Goal: Transaction & Acquisition: Purchase product/service

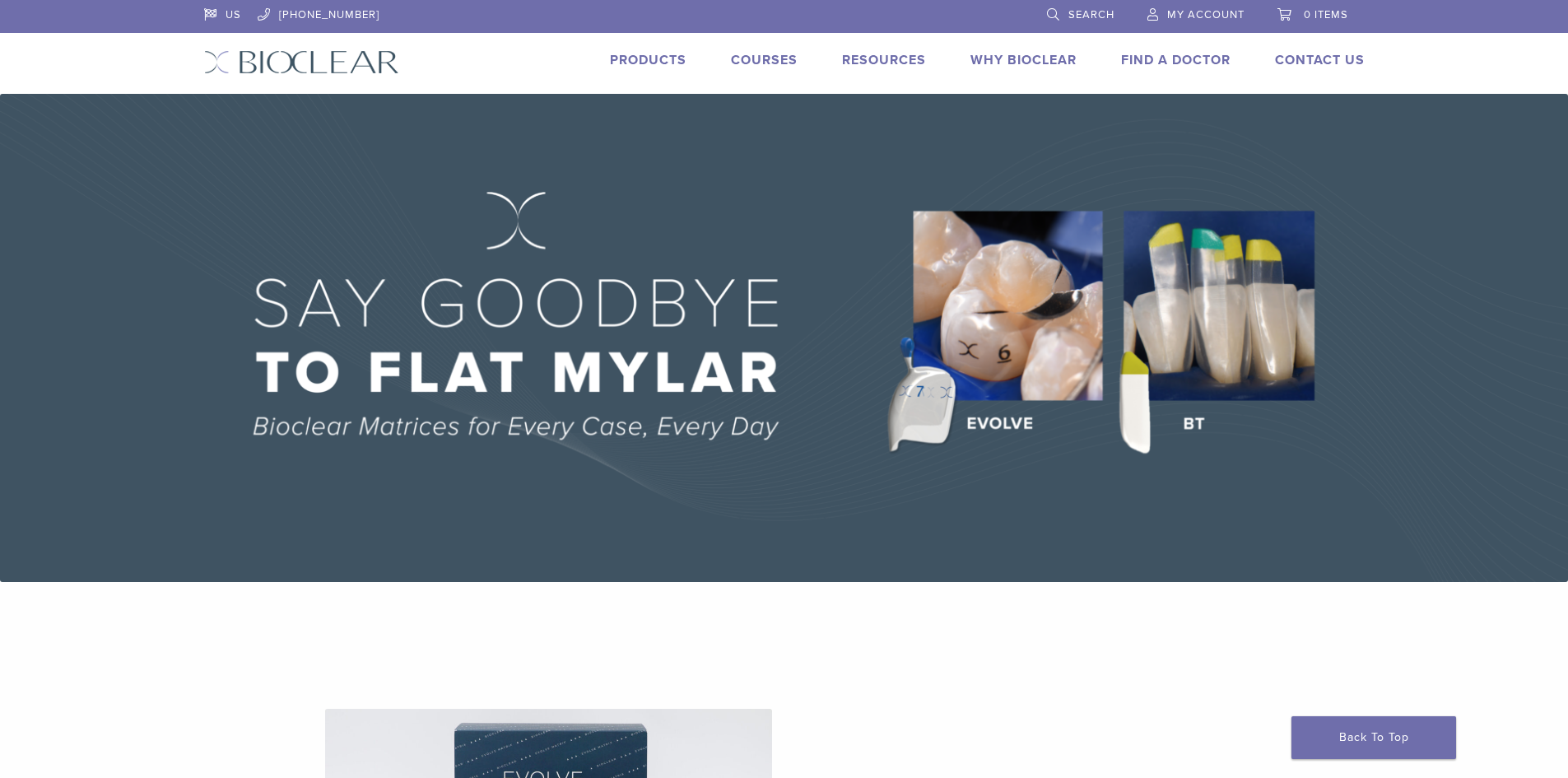
click at [678, 68] on link "Products" at bounding box center [648, 59] width 76 height 16
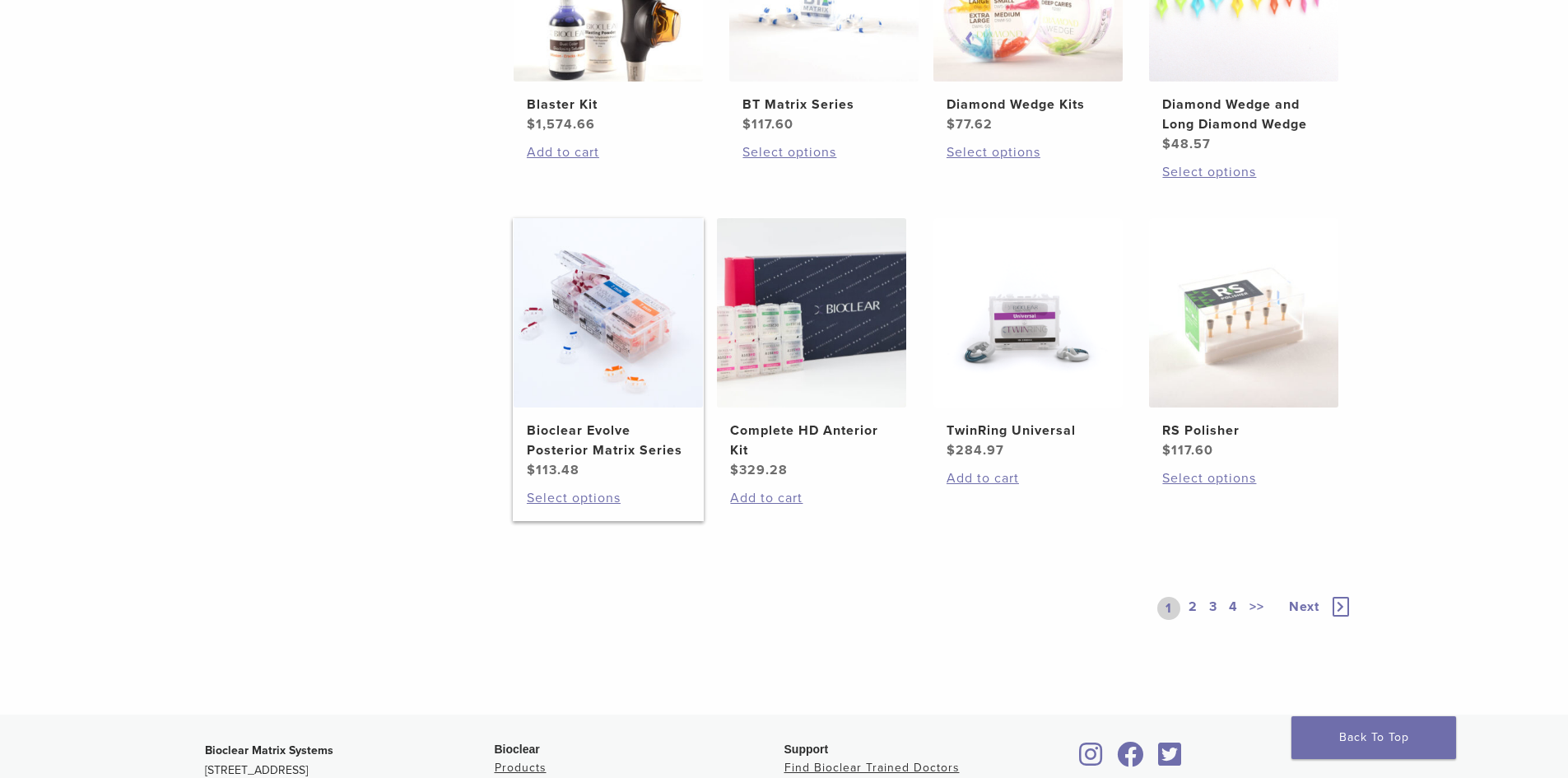
scroll to position [1071, 0]
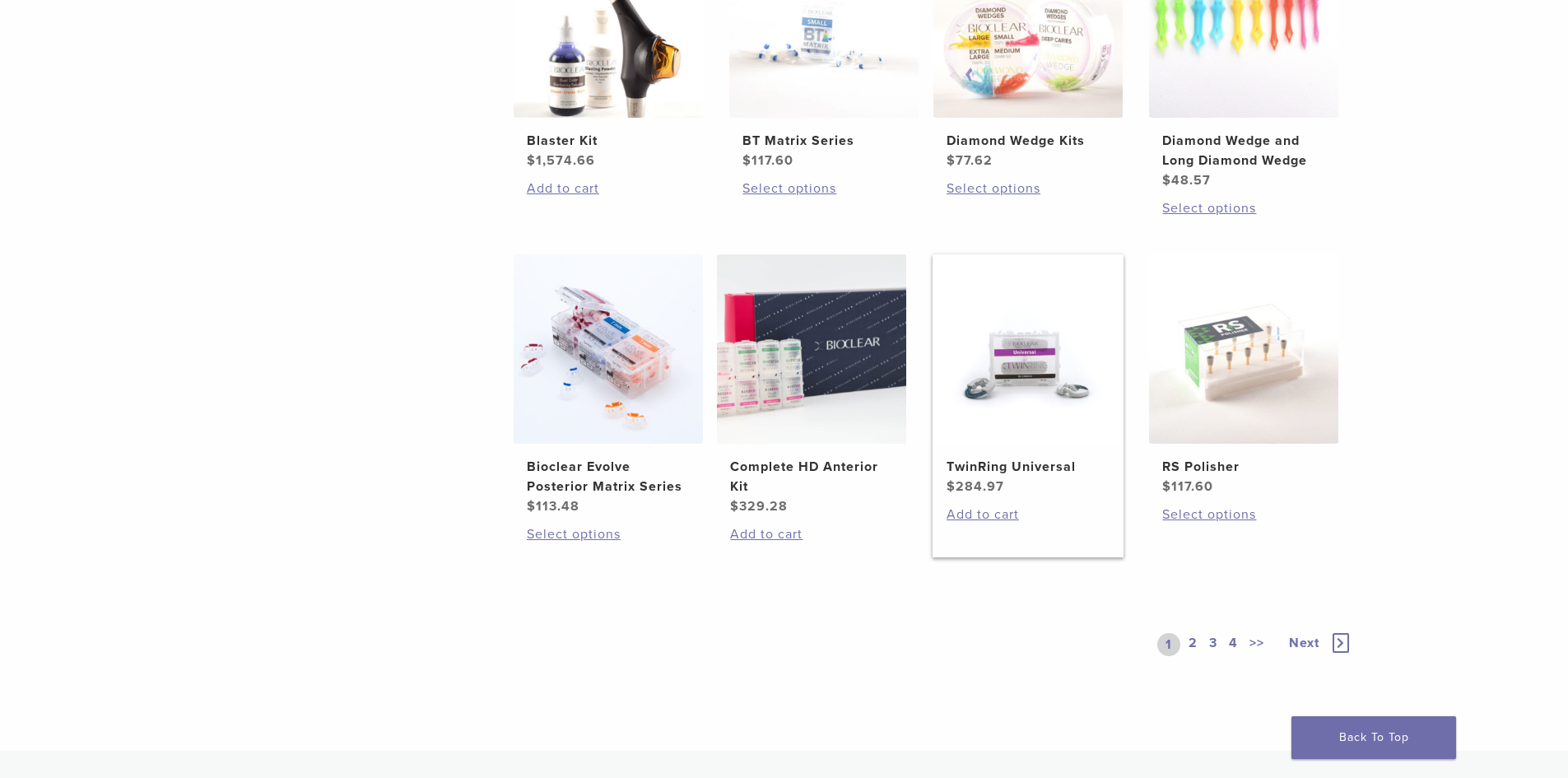
click at [985, 479] on bdi "$ 284.97" at bounding box center [975, 486] width 58 height 16
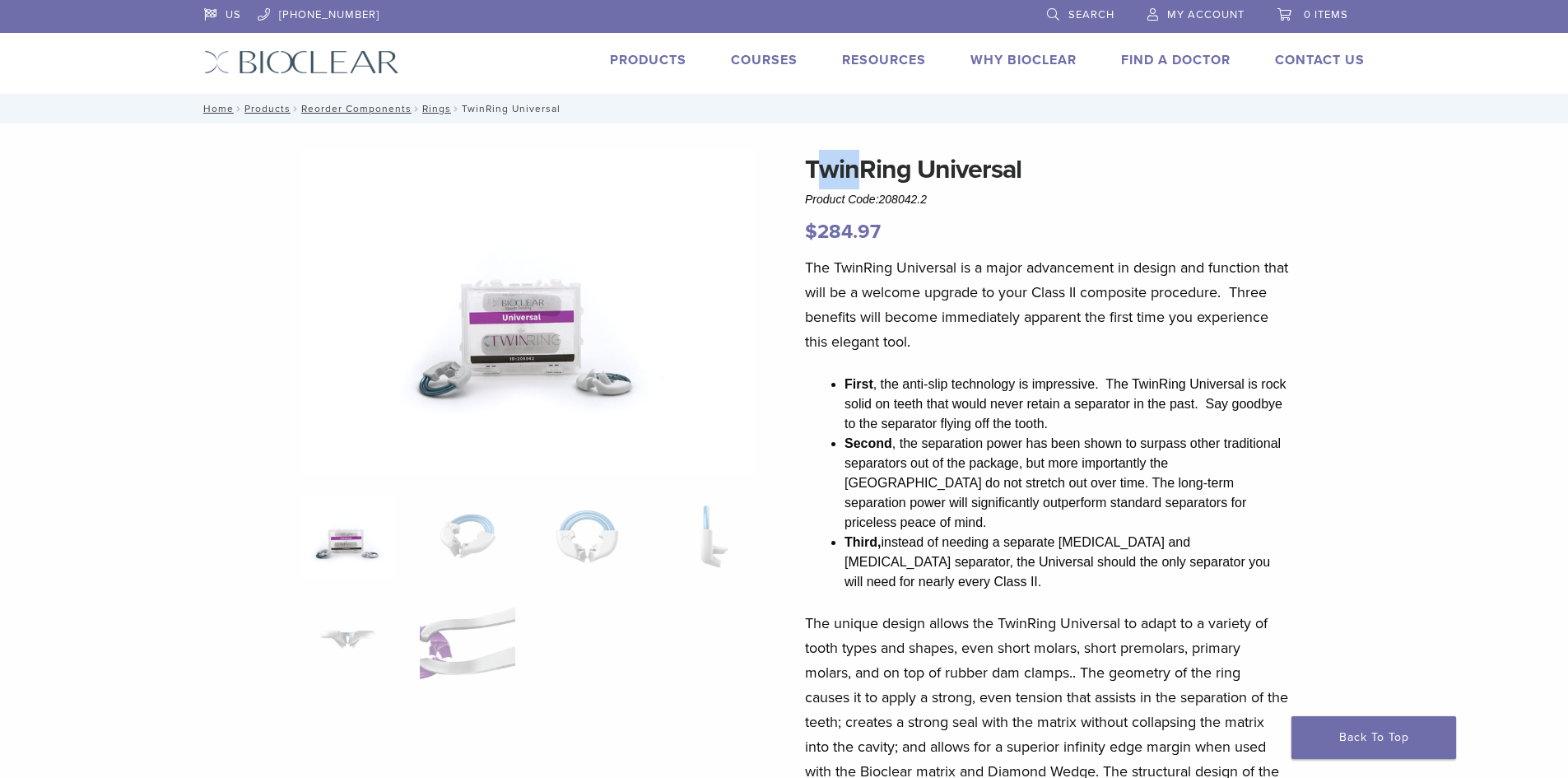
drag, startPoint x: 816, startPoint y: 169, endPoint x: 856, endPoint y: 173, distance: 40.2
click at [856, 173] on h1 "TwinRing Universal" at bounding box center [1046, 170] width 484 height 40
drag, startPoint x: 808, startPoint y: 167, endPoint x: 904, endPoint y: 184, distance: 97.5
click at [904, 184] on h1 "TwinRing Universal" at bounding box center [1046, 170] width 484 height 40
